Goal: Task Accomplishment & Management: Manage account settings

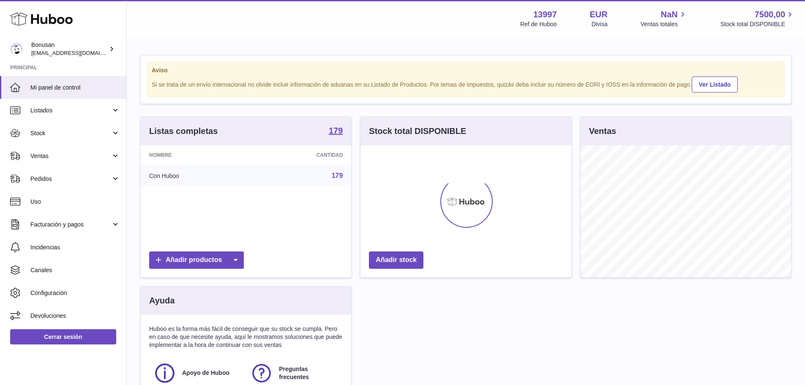
scroll to position [132, 211]
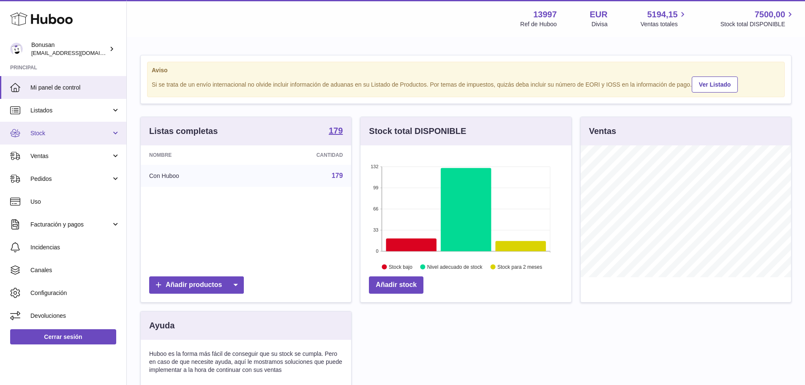
click at [35, 132] on span "Stock" at bounding box center [70, 133] width 81 height 8
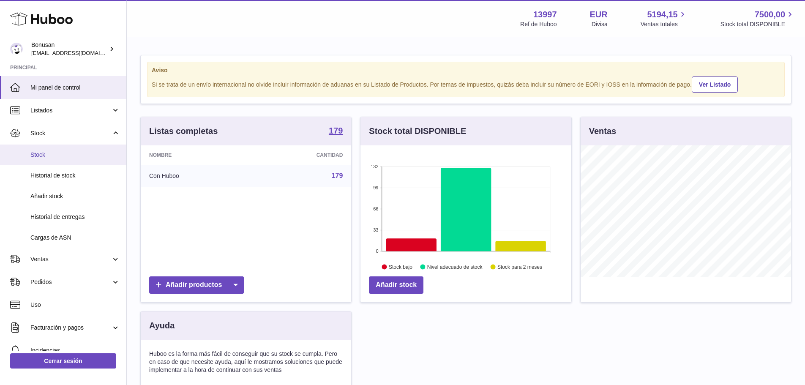
click at [32, 152] on span "Stock" at bounding box center [75, 155] width 90 height 8
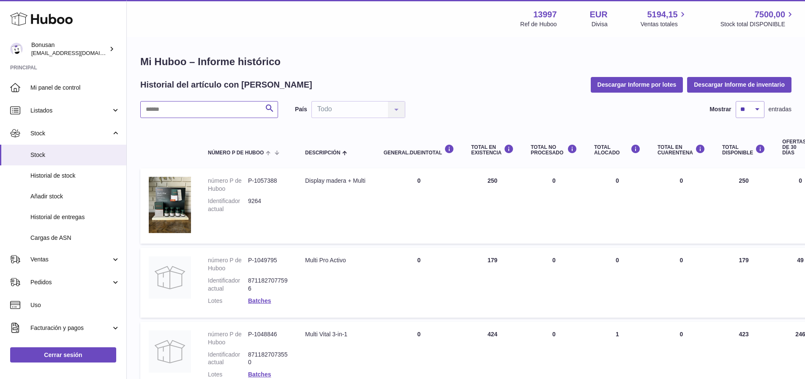
click at [162, 113] on input "text" at bounding box center [209, 109] width 138 height 17
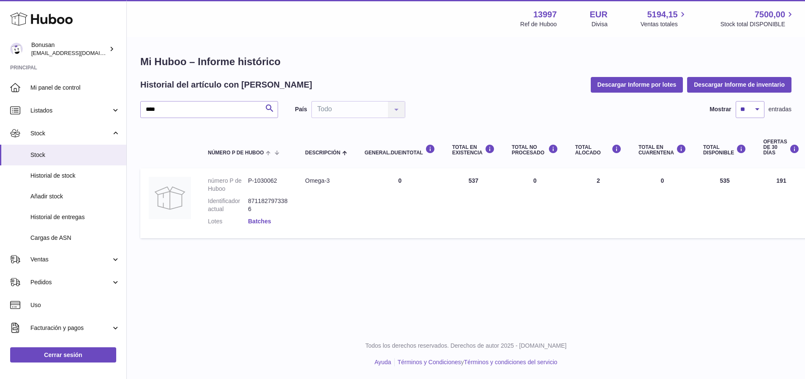
click at [263, 219] on link "Batches" at bounding box center [259, 221] width 23 height 7
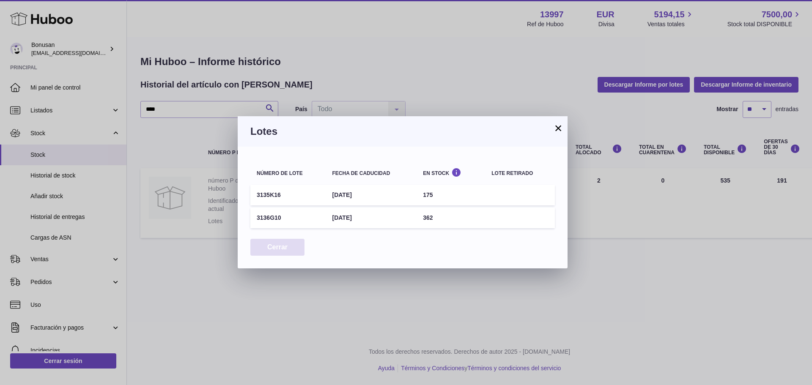
click at [278, 249] on button "Cerrar" at bounding box center [277, 247] width 54 height 17
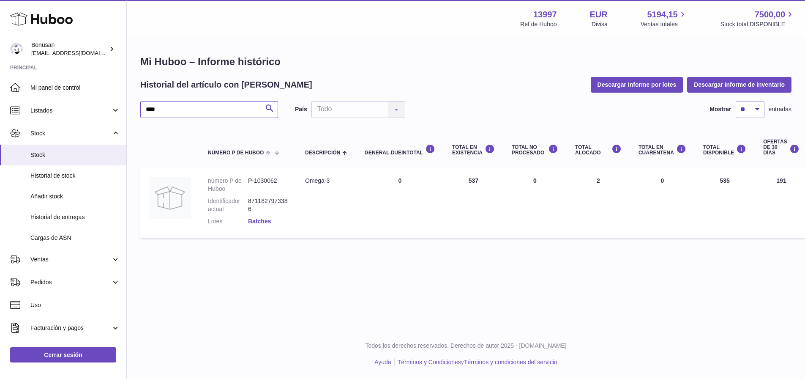
click at [159, 107] on input "****" at bounding box center [209, 109] width 138 height 17
drag, startPoint x: 166, startPoint y: 110, endPoint x: 96, endPoint y: 117, distance: 70.6
click at [96, 116] on div "Huboo Bonusan [EMAIL_ADDRESS][DOMAIN_NAME] Principal Mi panel de control Listad…" at bounding box center [402, 189] width 805 height 379
type input "****"
click at [260, 220] on link "Batches" at bounding box center [259, 221] width 23 height 7
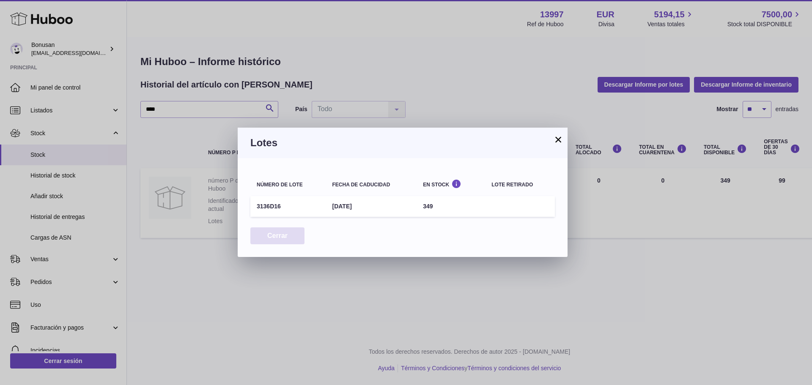
click at [274, 236] on button "Cerrar" at bounding box center [277, 235] width 54 height 17
